Goal: Task Accomplishment & Management: Manage account settings

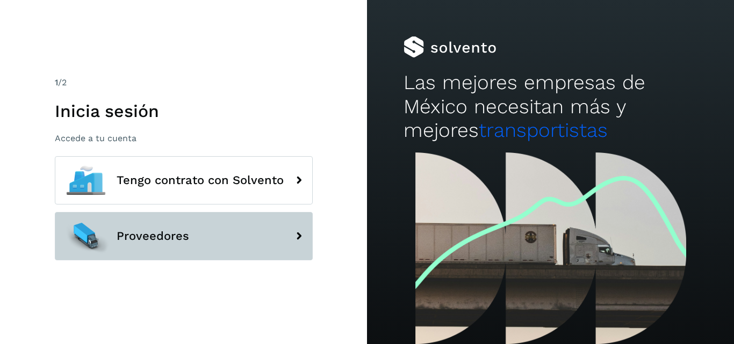
click at [215, 236] on button "Proveedores" at bounding box center [184, 236] width 258 height 48
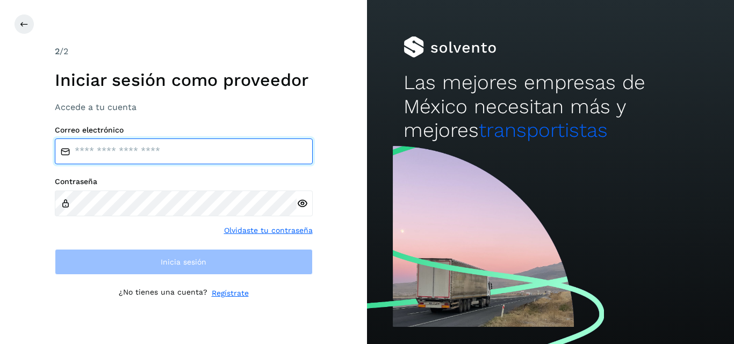
click at [201, 148] on input "email" at bounding box center [184, 152] width 258 height 26
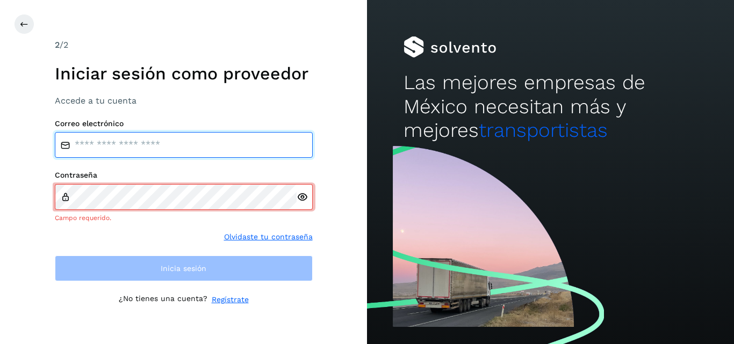
type input "**********"
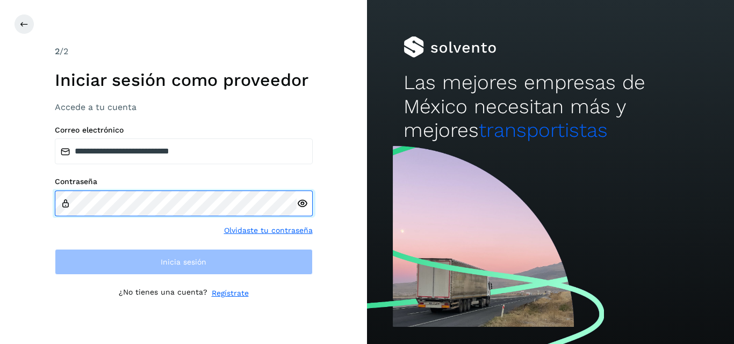
click at [198, 189] on div "Contraseña" at bounding box center [184, 196] width 258 height 39
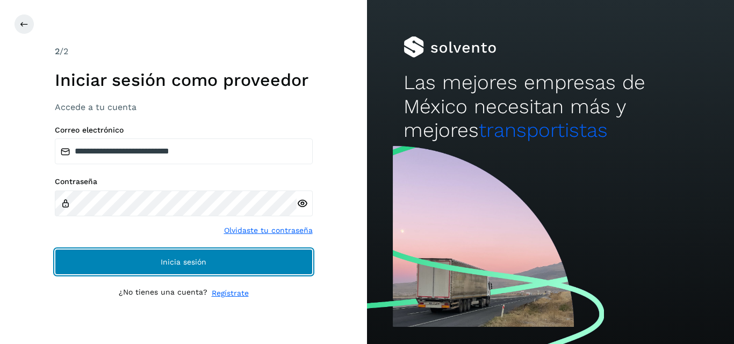
click at [205, 266] on span "Inicia sesión" at bounding box center [184, 262] width 46 height 8
click at [184, 263] on span "Inicia sesión" at bounding box center [184, 262] width 46 height 8
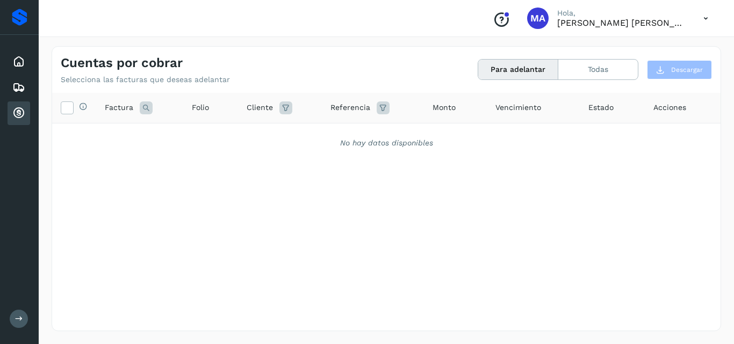
click at [19, 314] on button at bounding box center [19, 319] width 18 height 18
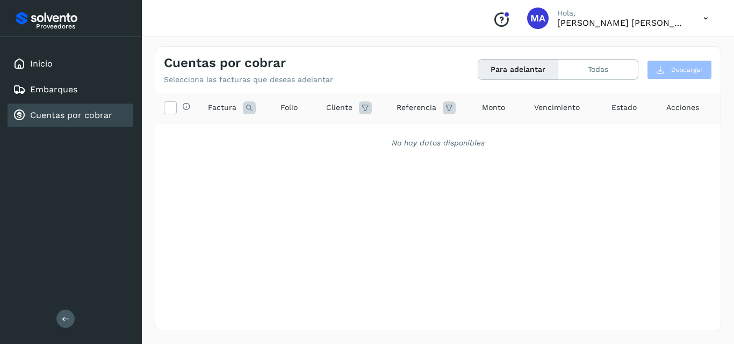
click at [66, 319] on icon at bounding box center [66, 319] width 8 height 8
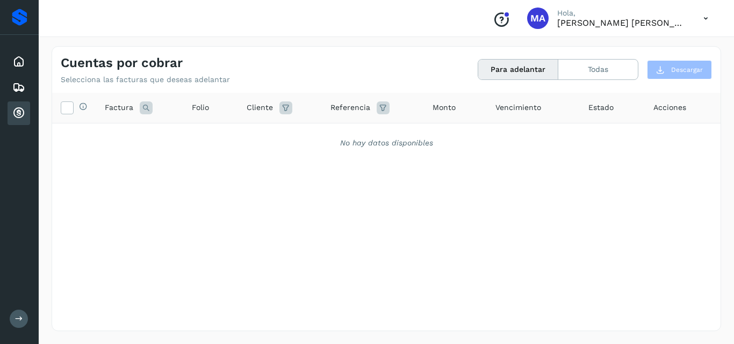
click at [707, 16] on icon at bounding box center [705, 19] width 22 height 22
click at [632, 45] on div "Cerrar sesión" at bounding box center [652, 48] width 128 height 20
